Goal: Obtain resource: Obtain resource

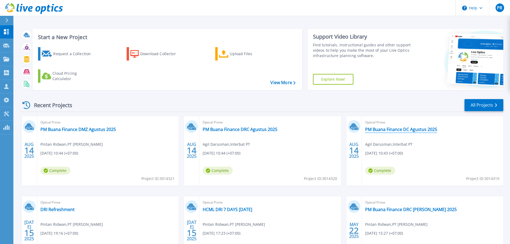
click at [369, 130] on link "PM Buana Finance DC Agustus 2025" at bounding box center [401, 129] width 72 height 5
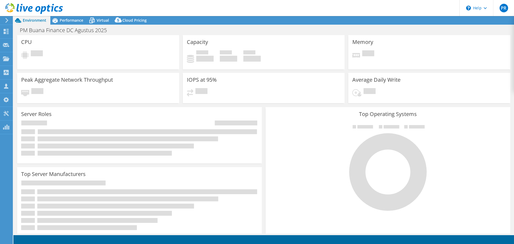
select select "USD"
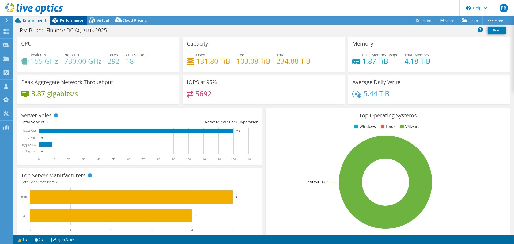
click at [71, 20] on span "Performance" at bounding box center [72, 20] width 24 height 5
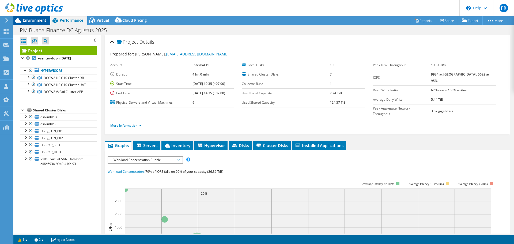
click at [36, 19] on span "Environment" at bounding box center [35, 20] width 24 height 5
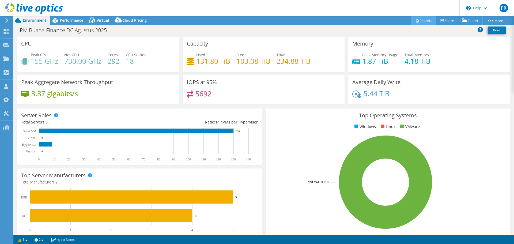
click at [427, 19] on link "Reports" at bounding box center [424, 20] width 26 height 8
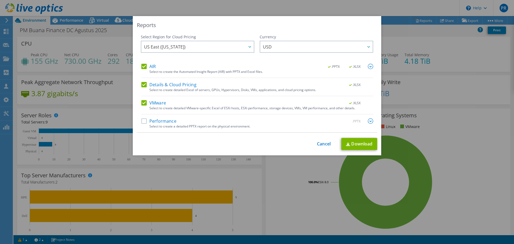
click at [141, 67] on label "AIR" at bounding box center [148, 66] width 14 height 5
click at [0, 0] on input "AIR" at bounding box center [0, 0] width 0 height 0
click at [141, 85] on label "Details & Cloud Pricing" at bounding box center [168, 84] width 55 height 5
click at [0, 0] on input "Details & Cloud Pricing" at bounding box center [0, 0] width 0 height 0
click at [145, 101] on label "VMware" at bounding box center [153, 102] width 25 height 5
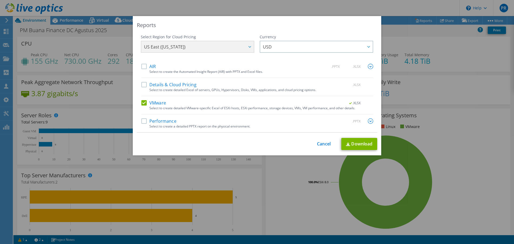
click at [0, 0] on input "VMware" at bounding box center [0, 0] width 0 height 0
click at [143, 119] on label "Performance" at bounding box center [158, 120] width 35 height 5
click at [0, 0] on input "Performance" at bounding box center [0, 0] width 0 height 0
click at [371, 119] on img at bounding box center [370, 120] width 5 height 5
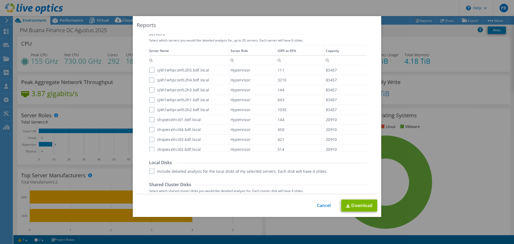
scroll to position [107, 0]
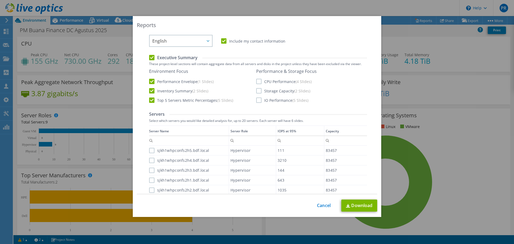
click at [256, 81] on label "CPU Performance (4 Slides)" at bounding box center [283, 81] width 55 height 5
click at [0, 0] on input "CPU Performance (4 Slides)" at bounding box center [0, 0] width 0 height 0
click at [256, 91] on label "Storage Capacity (2 Slides)" at bounding box center [283, 90] width 54 height 5
click at [0, 0] on input "Storage Capacity (2 Slides)" at bounding box center [0, 0] width 0 height 0
click at [256, 101] on label "IO Performance (5 Slides)" at bounding box center [282, 99] width 52 height 5
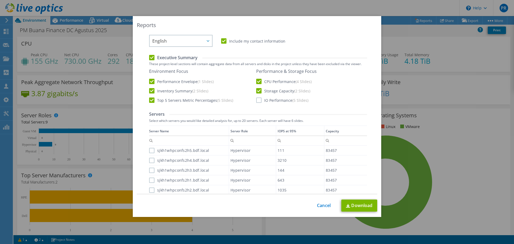
click at [0, 0] on input "IO Performance (5 Slides)" at bounding box center [0, 0] width 0 height 0
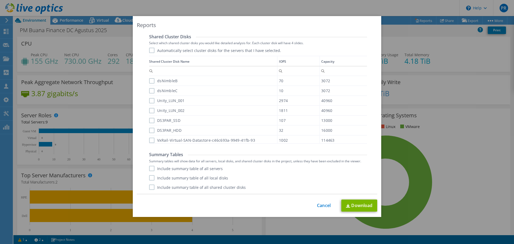
scroll to position [3, 0]
drag, startPoint x: 152, startPoint y: 167, endPoint x: 153, endPoint y: 173, distance: 6.5
click at [153, 167] on label "Include summary table of all servers" at bounding box center [186, 168] width 74 height 5
click at [0, 0] on input "Include summary table of all servers" at bounding box center [0, 0] width 0 height 0
click at [151, 181] on div "Include summary table of all servers Include summary table of all local disks I…" at bounding box center [258, 178] width 218 height 24
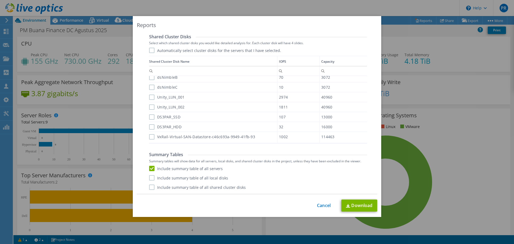
click at [151, 189] on label "Include summary table of all shared cluster disks" at bounding box center [197, 186] width 97 height 5
click at [0, 0] on input "Include summary table of all shared cluster disks" at bounding box center [0, 0] width 0 height 0
click at [150, 178] on label "Include summary table of all local disks" at bounding box center [188, 177] width 79 height 5
click at [0, 0] on input "Include summary table of all local disks" at bounding box center [0, 0] width 0 height 0
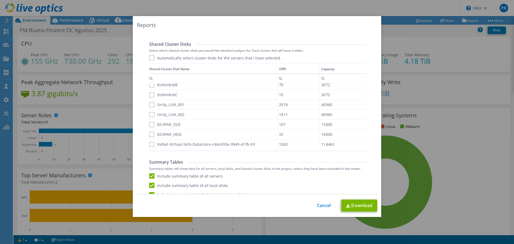
scroll to position [335, 0]
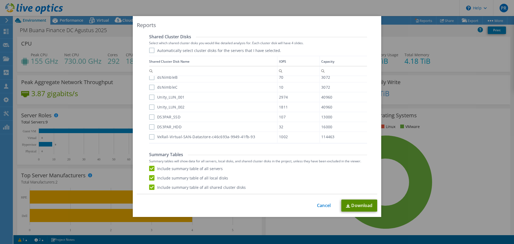
click at [350, 206] on link "Download" at bounding box center [359, 205] width 36 height 12
click at [319, 204] on link "Cancel" at bounding box center [324, 205] width 14 height 5
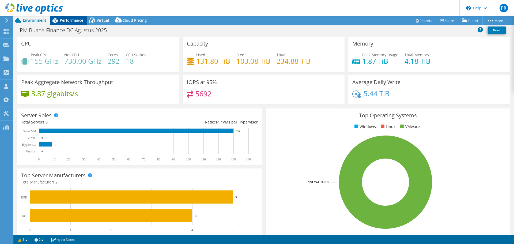
click at [82, 22] on span "Performance" at bounding box center [72, 20] width 24 height 5
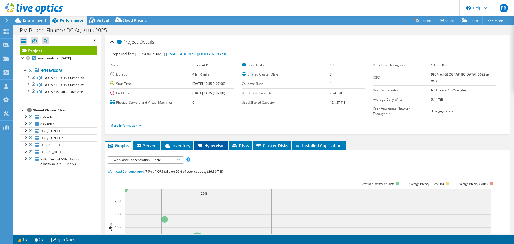
click at [207, 143] on span "Hypervisor" at bounding box center [211, 145] width 28 height 5
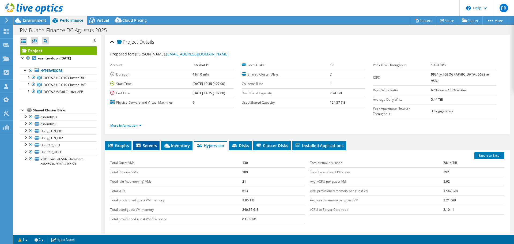
click at [148, 143] on span "Servers" at bounding box center [145, 145] width 21 height 5
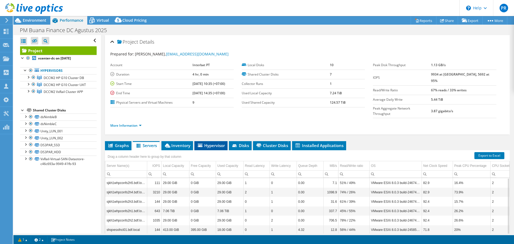
click at [204, 143] on span "Hypervisor" at bounding box center [211, 145] width 28 height 5
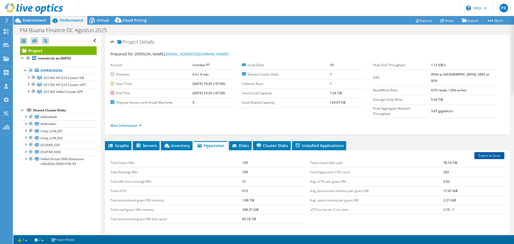
click at [490, 152] on link "Export to Excel" at bounding box center [489, 155] width 30 height 7
click at [34, 77] on div at bounding box center [33, 77] width 5 height 6
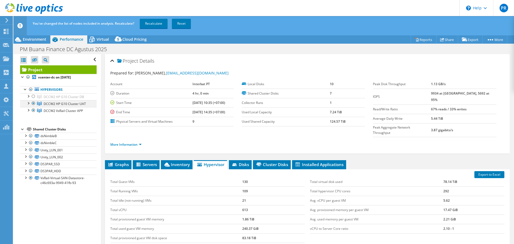
click at [34, 102] on div at bounding box center [33, 103] width 5 height 6
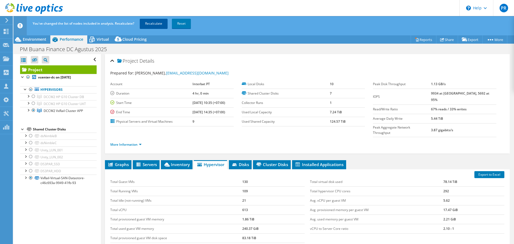
click at [147, 23] on link "Recalculate" at bounding box center [154, 24] width 28 height 10
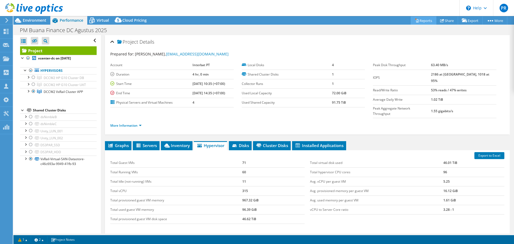
click at [417, 19] on link "Reports" at bounding box center [424, 20] width 26 height 8
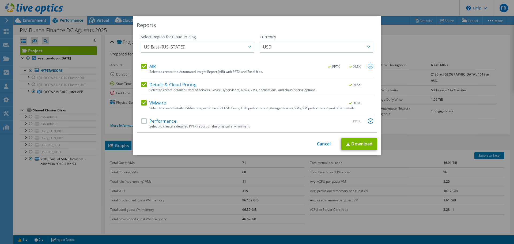
click at [142, 102] on label "VMware" at bounding box center [153, 102] width 25 height 5
click at [0, 0] on input "VMware" at bounding box center [0, 0] width 0 height 0
click at [142, 85] on label "Details & Cloud Pricing" at bounding box center [168, 84] width 55 height 5
click at [0, 0] on input "Details & Cloud Pricing" at bounding box center [0, 0] width 0 height 0
click at [142, 67] on label "AIR" at bounding box center [148, 66] width 14 height 5
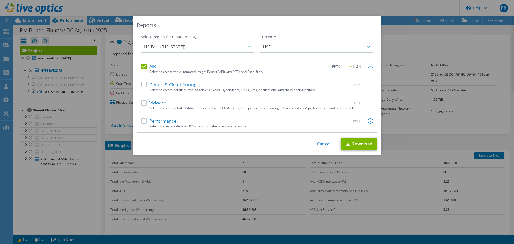
click at [0, 0] on input "AIR" at bounding box center [0, 0] width 0 height 0
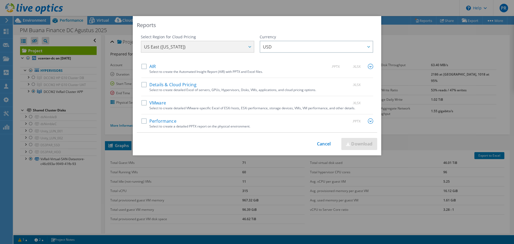
click at [144, 122] on label "Performance" at bounding box center [158, 120] width 35 height 5
click at [0, 0] on input "Performance" at bounding box center [0, 0] width 0 height 0
click at [282, 121] on div "Performance .PPTX" at bounding box center [257, 121] width 232 height 6
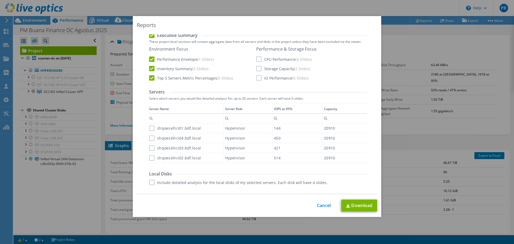
scroll to position [107, 0]
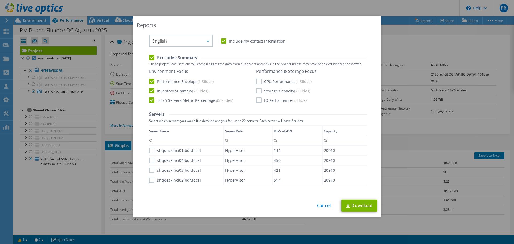
drag, startPoint x: 256, startPoint y: 80, endPoint x: 256, endPoint y: 87, distance: 7.0
click at [256, 81] on label "CPU Performance (4 Slides)" at bounding box center [283, 81] width 55 height 5
click at [0, 0] on input "CPU Performance (4 Slides)" at bounding box center [0, 0] width 0 height 0
drag, startPoint x: 256, startPoint y: 88, endPoint x: 258, endPoint y: 99, distance: 11.1
click at [257, 92] on label "Storage Capacity (2 Slides)" at bounding box center [283, 90] width 54 height 5
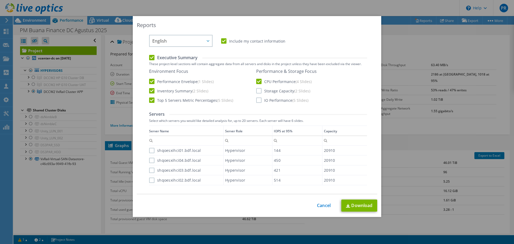
click at [0, 0] on input "Storage Capacity (2 Slides)" at bounding box center [0, 0] width 0 height 0
click at [257, 103] on label "IO Performance (5 Slides)" at bounding box center [282, 99] width 52 height 5
click at [0, 0] on input "IO Performance (5 Slides)" at bounding box center [0, 0] width 0 height 0
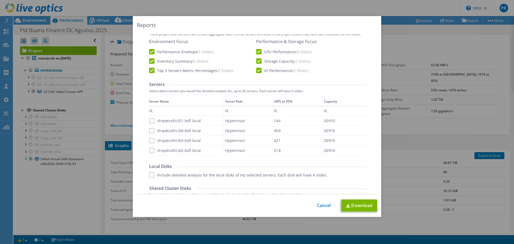
scroll to position [161, 0]
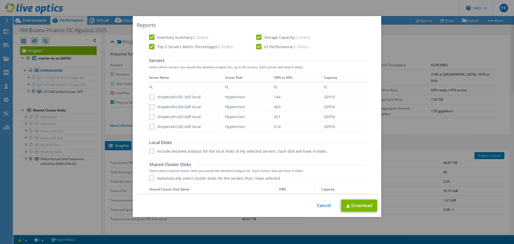
drag, startPoint x: 149, startPoint y: 96, endPoint x: 149, endPoint y: 104, distance: 8.0
click at [149, 96] on label "shqoesxihci01.bdf.local" at bounding box center [175, 96] width 52 height 5
click at [0, 0] on input "shqoesxihci01.bdf.local" at bounding box center [0, 0] width 0 height 0
drag, startPoint x: 150, startPoint y: 105, endPoint x: 150, endPoint y: 110, distance: 4.8
click at [150, 108] on label "shqoesxihci04.bdf.local" at bounding box center [175, 106] width 52 height 5
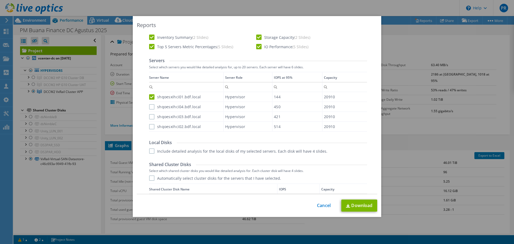
click at [0, 0] on input "shqoesxihci04.bdf.local" at bounding box center [0, 0] width 0 height 0
drag, startPoint x: 149, startPoint y: 116, endPoint x: 150, endPoint y: 121, distance: 5.2
click at [150, 118] on label "shqoesxihci03.bdf.local" at bounding box center [175, 116] width 52 height 5
click at [0, 0] on input "shqoesxihci03.bdf.local" at bounding box center [0, 0] width 0 height 0
click at [150, 127] on label "shqoesxihci02.bdf.local" at bounding box center [175, 126] width 52 height 5
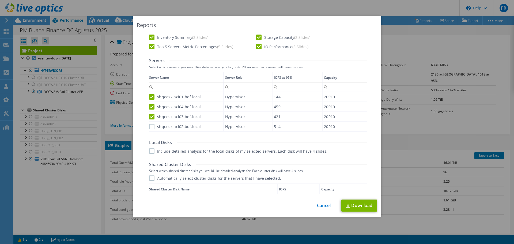
click at [0, 0] on input "shqoesxihci02.bdf.local" at bounding box center [0, 0] width 0 height 0
click at [149, 150] on label "Include detailed analysis for the local disks of my selected servers. Each disk…" at bounding box center [238, 150] width 178 height 5
click at [0, 0] on input "Include detailed analysis for the local disks of my selected servers. Each disk…" at bounding box center [0, 0] width 0 height 0
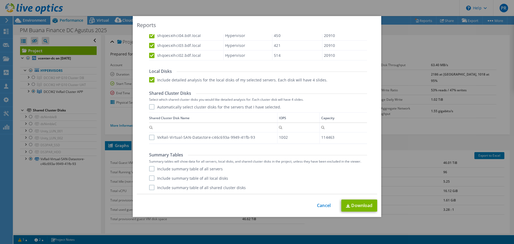
scroll to position [232, 0]
click at [149, 135] on label "VxRail-Virtual-SAN-Datastore-c46c693a-9949-41fb-93" at bounding box center [202, 136] width 106 height 5
click at [0, 0] on input "VxRail-Virtual-SAN-Datastore-c46c693a-9949-41fb-93" at bounding box center [0, 0] width 0 height 0
click at [150, 169] on label "Include summary table of all servers" at bounding box center [186, 168] width 74 height 5
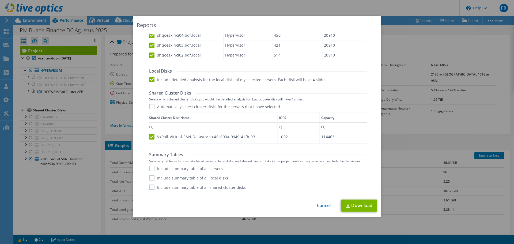
click at [0, 0] on input "Include summary table of all servers" at bounding box center [0, 0] width 0 height 0
click at [151, 179] on label "Include summary table of all local disks" at bounding box center [188, 177] width 79 height 5
click at [0, 0] on input "Include summary table of all local disks" at bounding box center [0, 0] width 0 height 0
drag, startPoint x: 150, startPoint y: 187, endPoint x: 232, endPoint y: 202, distance: 83.8
click at [150, 188] on label "Include summary table of all shared cluster disks" at bounding box center [197, 186] width 97 height 5
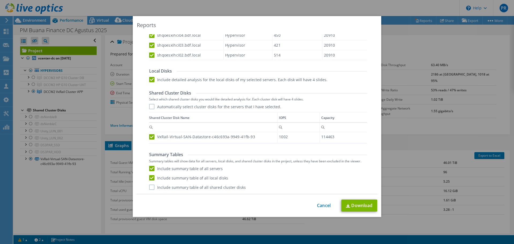
click at [0, 0] on input "Include summary table of all shared cluster disks" at bounding box center [0, 0] width 0 height 0
click at [358, 206] on link "Download" at bounding box center [359, 205] width 36 height 12
drag, startPoint x: 322, startPoint y: 205, endPoint x: 320, endPoint y: 202, distance: 3.1
click at [322, 205] on link "Cancel" at bounding box center [324, 205] width 14 height 5
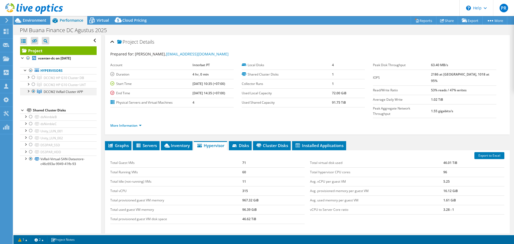
click at [33, 90] on div at bounding box center [33, 91] width 5 height 6
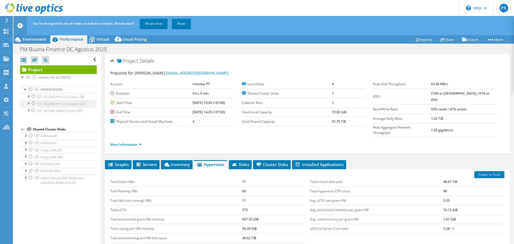
click at [33, 102] on div at bounding box center [33, 103] width 5 height 6
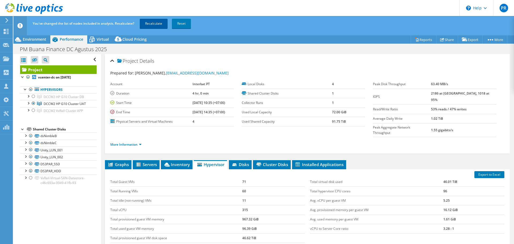
click at [152, 27] on link "Recalculate" at bounding box center [154, 24] width 28 height 10
